Goal: Find specific page/section

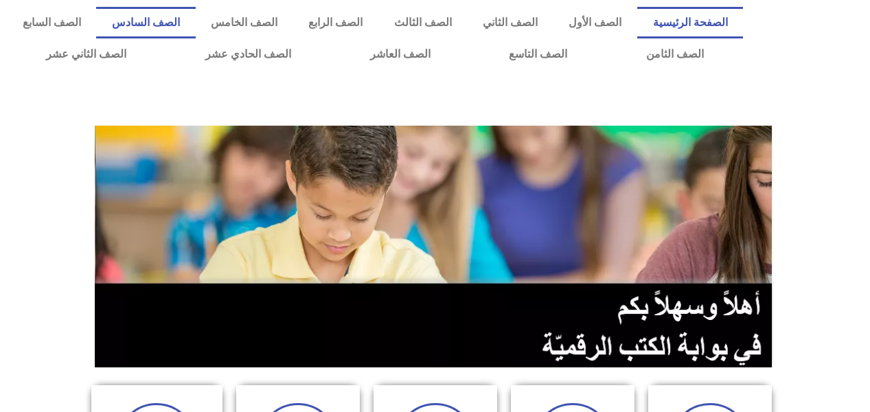
click at [195, 25] on link "الصف السادس" at bounding box center [145, 23] width 99 height 32
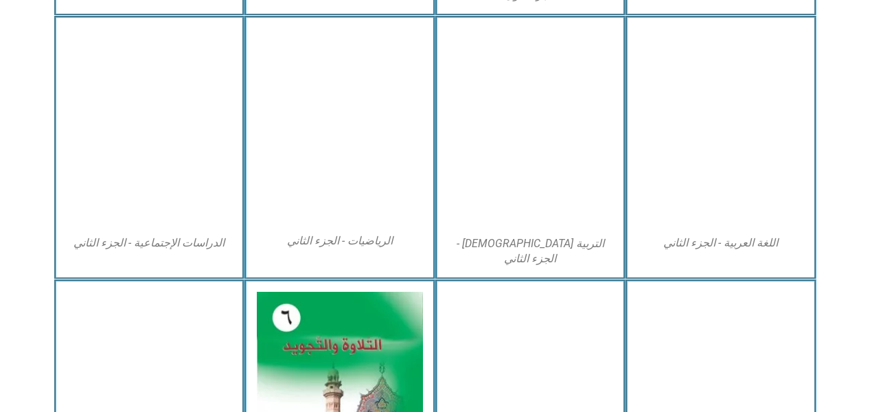
scroll to position [701, 0]
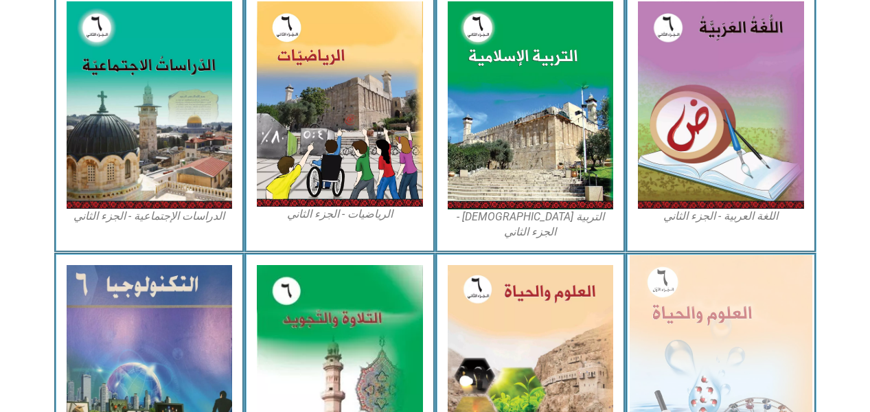
click at [674, 276] on img at bounding box center [721, 366] width 183 height 222
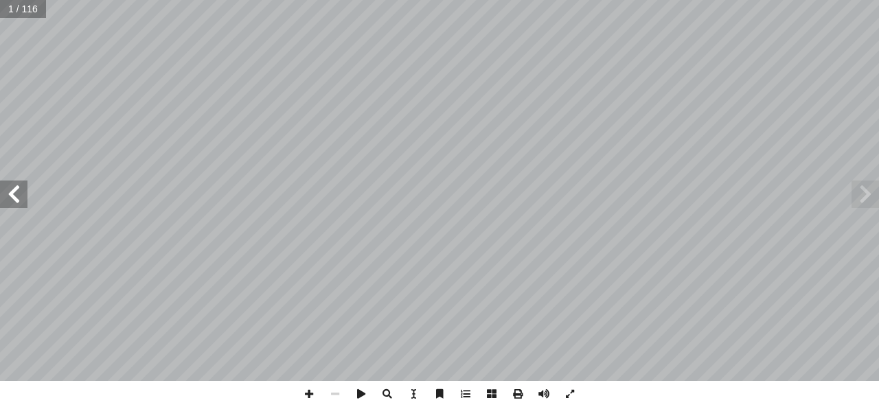
click at [17, 192] on span at bounding box center [13, 194] width 27 height 27
click at [10, 200] on span at bounding box center [13, 194] width 27 height 27
click at [11, 198] on span at bounding box center [13, 194] width 27 height 27
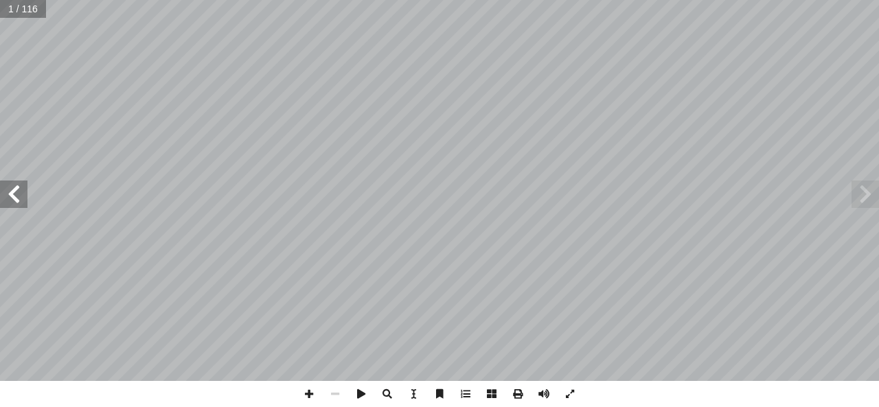
click at [11, 196] on span at bounding box center [13, 194] width 27 height 27
click at [10, 198] on span at bounding box center [13, 194] width 27 height 27
click at [10, 200] on span at bounding box center [13, 194] width 27 height 27
click at [11, 200] on span at bounding box center [13, 194] width 27 height 27
click at [10, 200] on span at bounding box center [13, 194] width 27 height 27
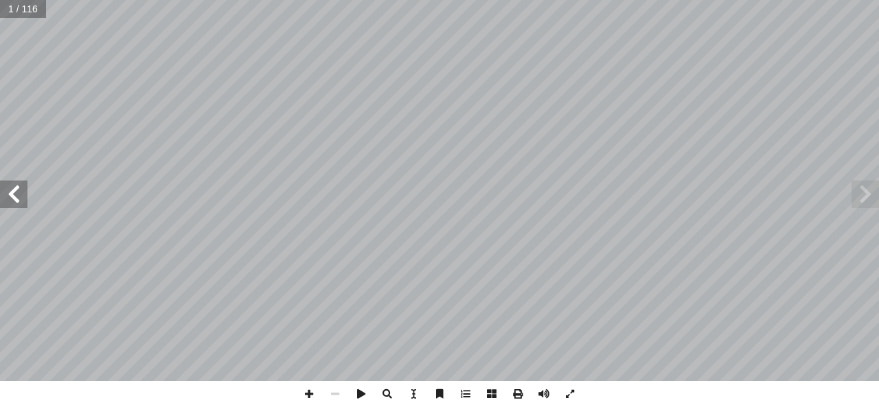
click at [11, 196] on span at bounding box center [13, 194] width 27 height 27
click at [9, 193] on span at bounding box center [13, 194] width 27 height 27
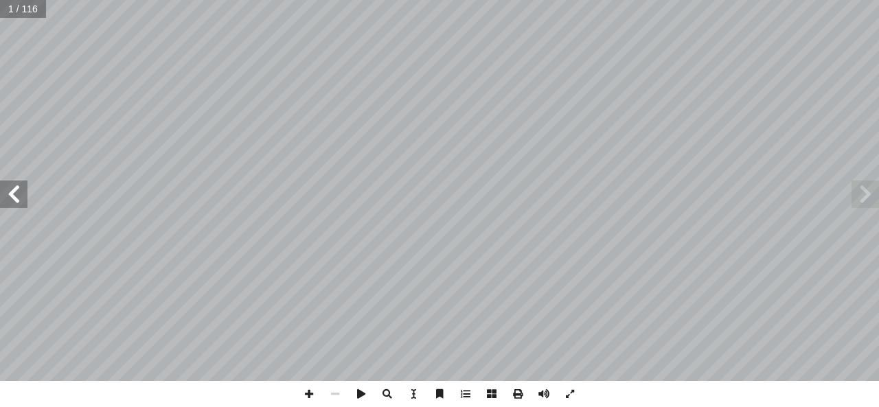
click at [7, 192] on span at bounding box center [13, 194] width 27 height 27
click at [9, 197] on span at bounding box center [13, 194] width 27 height 27
click at [12, 189] on span at bounding box center [13, 194] width 27 height 27
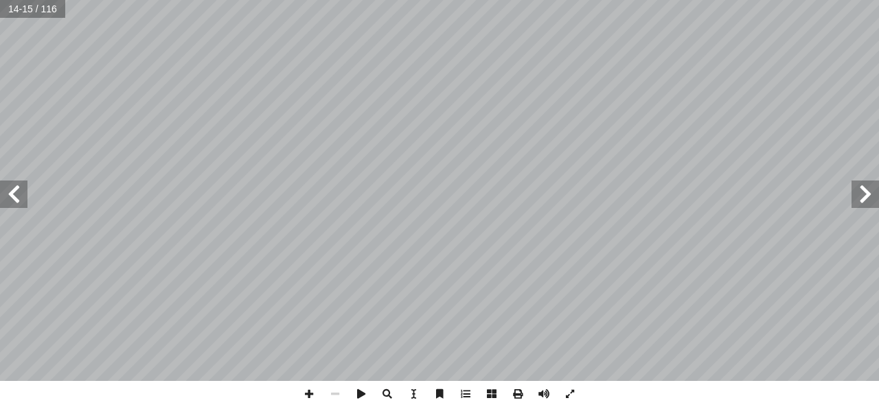
click at [21, 183] on span at bounding box center [13, 194] width 27 height 27
click at [24, 196] on span at bounding box center [13, 194] width 27 height 27
